Goal: Information Seeking & Learning: Learn about a topic

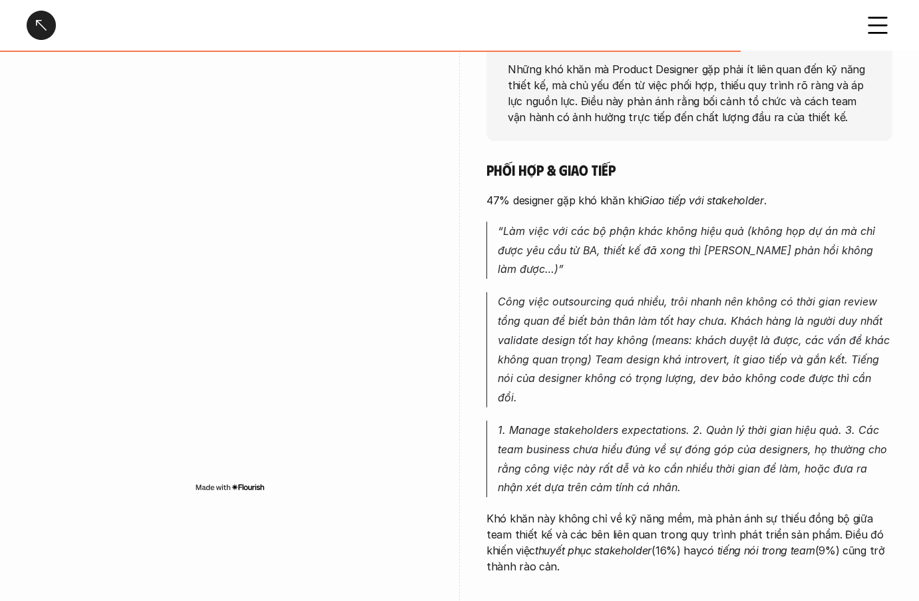
scroll to position [200, 0]
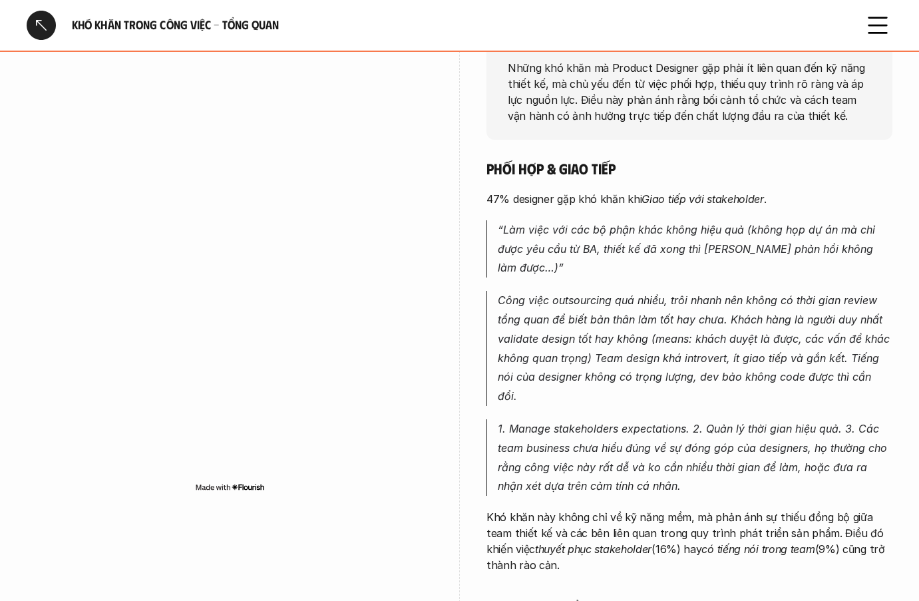
click at [711, 336] on em "Công việc outsourcing quá nhiều, trôi nhanh nên không có thời gian review tổng …" at bounding box center [695, 347] width 395 height 109
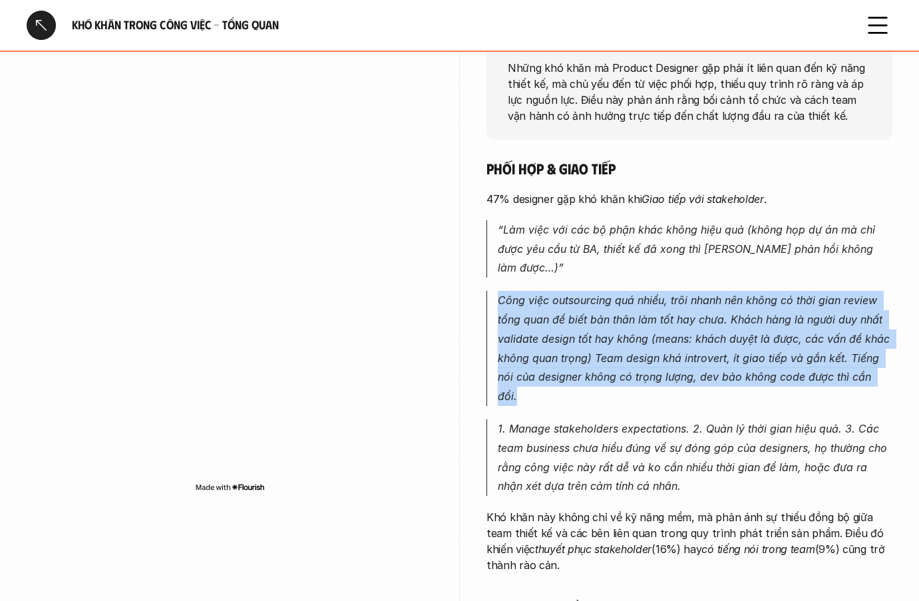
click at [711, 336] on em "Công việc outsourcing quá nhiều, trôi nhanh nên không có thời gian review tổng …" at bounding box center [695, 347] width 395 height 109
click at [701, 335] on em "Công việc outsourcing quá nhiều, trôi nhanh nên không có thời gian review tổng …" at bounding box center [695, 347] width 395 height 109
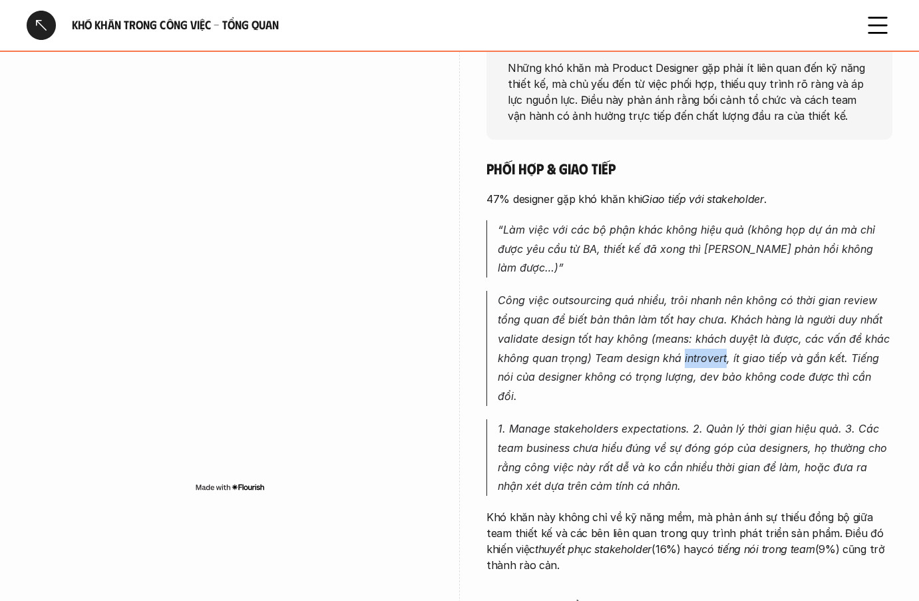
click at [701, 335] on em "Công việc outsourcing quá nhiều, trôi nhanh nên không có thời gian review tổng …" at bounding box center [695, 347] width 395 height 109
click at [709, 340] on em "Công việc outsourcing quá nhiều, trôi nhanh nên không có thời gian review tổng …" at bounding box center [695, 347] width 395 height 109
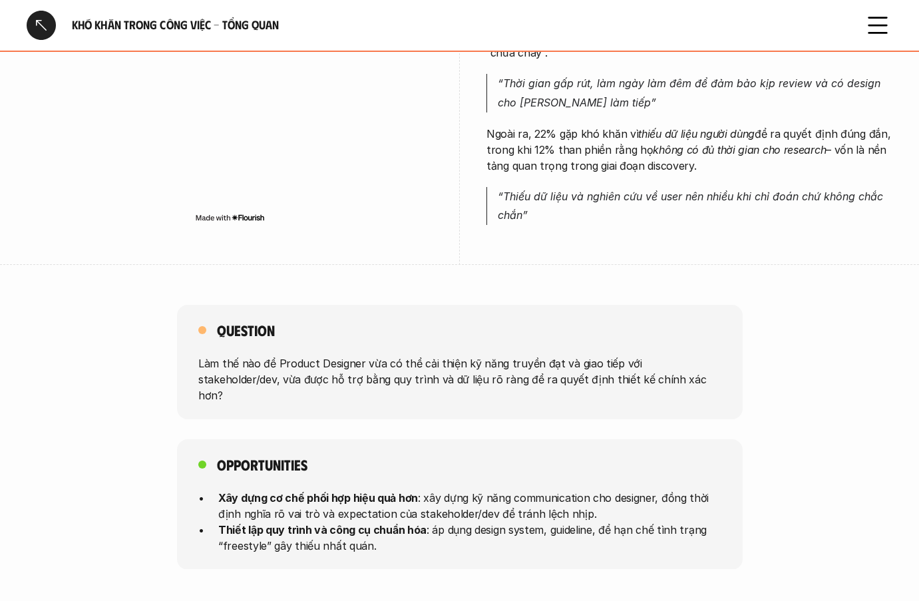
scroll to position [998, 0]
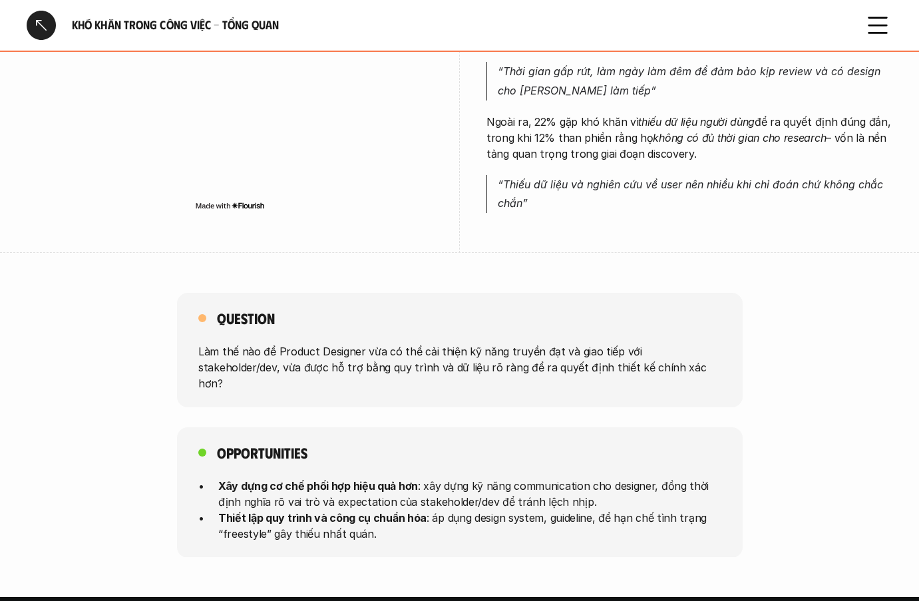
click at [261, 443] on h5 "Opportunities" at bounding box center [262, 452] width 90 height 19
click at [253, 370] on div at bounding box center [253, 370] width 0 height 0
click at [466, 427] on div "Opportunities Xây dựng cơ chế phối hợp hiệu quả hơn : xây dựng kỹ năng communic…" at bounding box center [460, 492] width 566 height 130
